Goal: Task Accomplishment & Management: Manage account settings

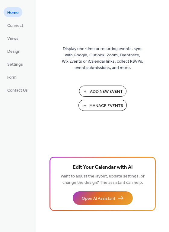
click at [91, 105] on span "Manage Events" at bounding box center [106, 106] width 34 height 6
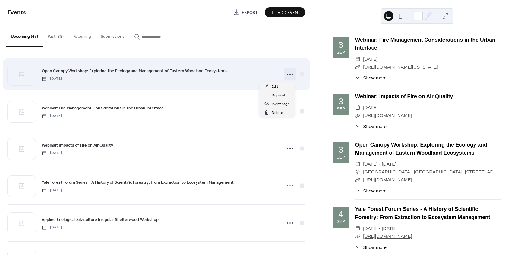
click at [287, 76] on icon at bounding box center [290, 74] width 10 height 10
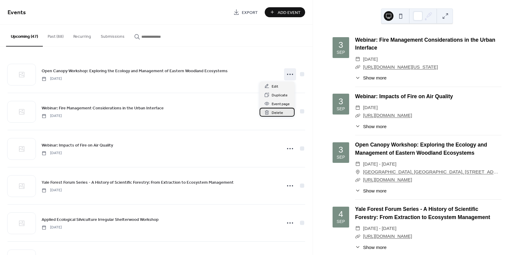
click at [273, 113] on span "Delete" at bounding box center [277, 112] width 11 height 6
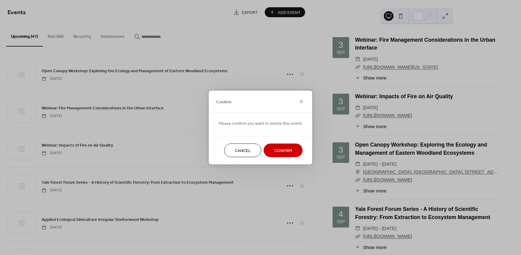
click at [274, 151] on span "Confirm" at bounding box center [283, 150] width 18 height 6
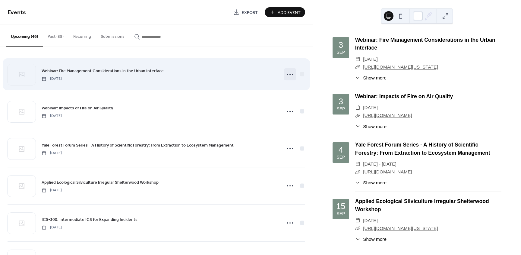
click at [288, 76] on icon at bounding box center [290, 74] width 10 height 10
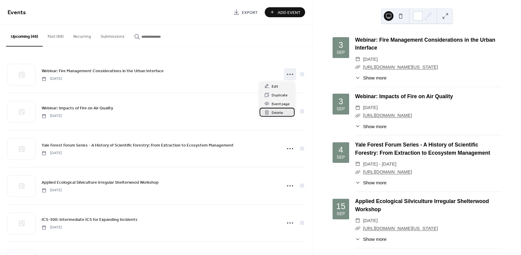
click at [274, 113] on span "Delete" at bounding box center [277, 112] width 11 height 6
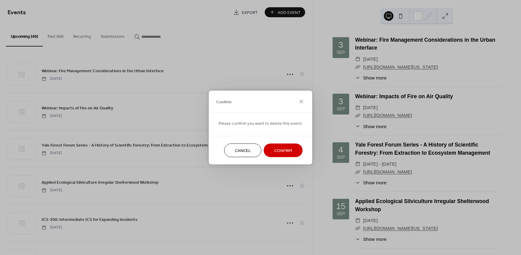
click at [280, 152] on span "Confirm" at bounding box center [283, 150] width 18 height 6
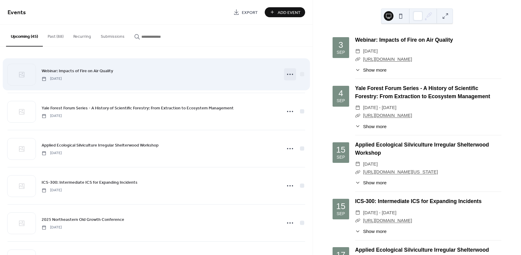
click at [287, 75] on icon at bounding box center [290, 74] width 10 height 10
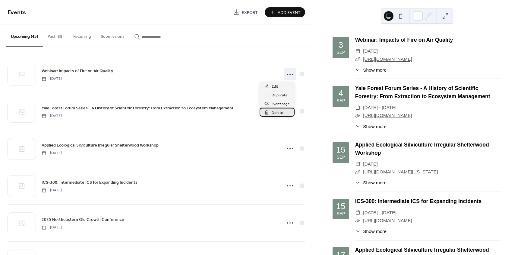
click at [277, 115] on span "Delete" at bounding box center [277, 112] width 11 height 6
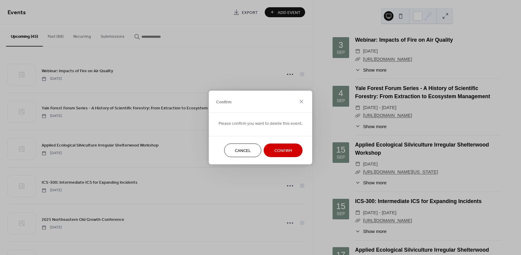
click at [280, 149] on span "Confirm" at bounding box center [283, 150] width 18 height 6
